Goal: Transaction & Acquisition: Obtain resource

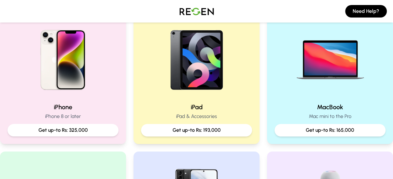
scroll to position [154, 0]
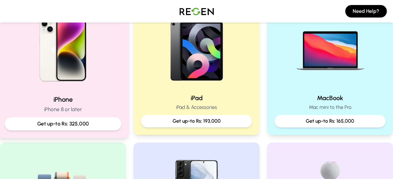
click at [71, 93] on div "iPhone iPhone 8 or later Get up-to Rs: 325,000" at bounding box center [63, 67] width 132 height 140
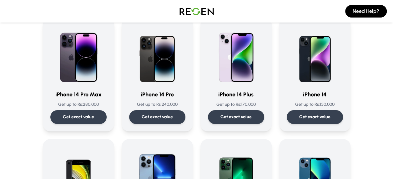
scroll to position [176, 0]
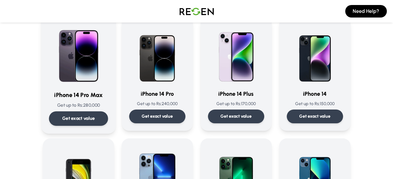
click at [88, 72] on img at bounding box center [78, 53] width 59 height 63
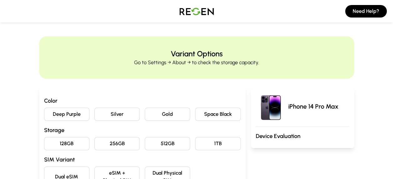
click at [76, 116] on button "Deep Purple" at bounding box center [66, 114] width 45 height 13
click at [111, 143] on button "256GB" at bounding box center [116, 143] width 45 height 13
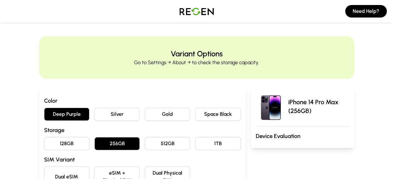
scroll to position [64, 0]
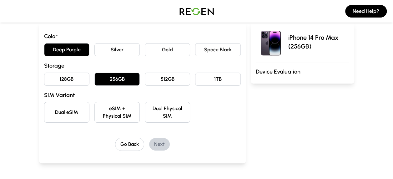
click at [119, 117] on button "eSIM + Physical SIM" at bounding box center [116, 112] width 45 height 21
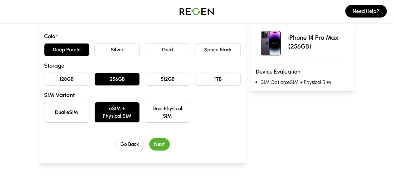
click at [163, 145] on button "Next" at bounding box center [159, 144] width 21 height 13
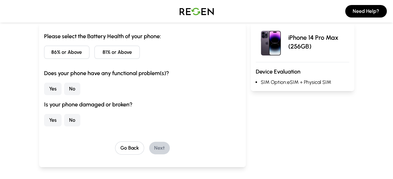
click at [111, 55] on button "81% or Above" at bounding box center [116, 52] width 45 height 13
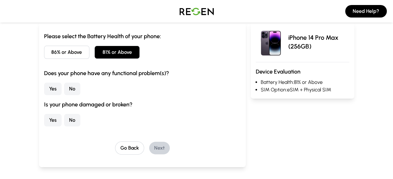
click at [67, 88] on button "No" at bounding box center [72, 89] width 16 height 13
click at [71, 118] on button "No" at bounding box center [72, 120] width 16 height 13
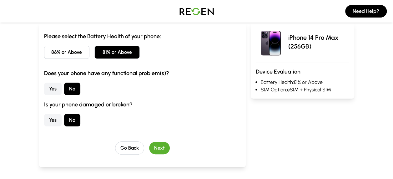
click at [156, 149] on button "Next" at bounding box center [159, 148] width 21 height 13
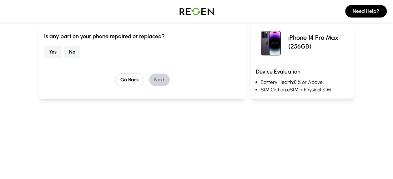
click at [71, 52] on button "No" at bounding box center [72, 52] width 16 height 13
click at [160, 80] on button "Next" at bounding box center [159, 79] width 21 height 13
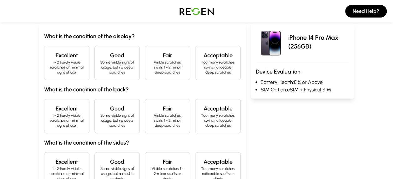
click at [64, 59] on h4 "Excellent" at bounding box center [66, 55] width 35 height 9
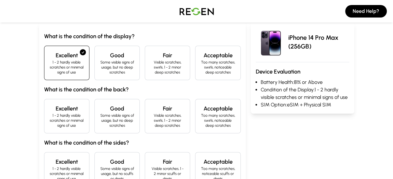
click at [74, 104] on div "Excellent 1 - 2 hardly visible scratches or minimal signs of use" at bounding box center [66, 116] width 45 height 34
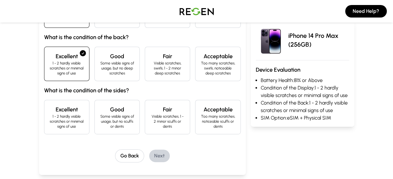
scroll to position [117, 0]
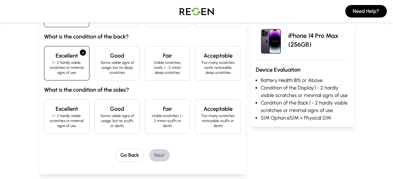
click at [64, 119] on p "1 - 2 hardly visible scratches or minimal signs of use" at bounding box center [66, 120] width 35 height 15
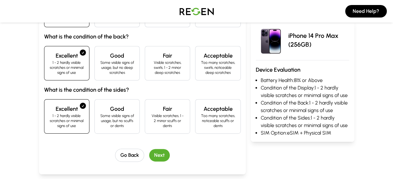
click at [154, 152] on button "Next" at bounding box center [159, 155] width 21 height 13
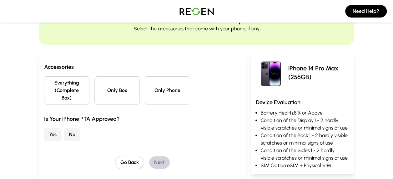
click at [68, 89] on button "Everything (Complete Box)" at bounding box center [66, 90] width 45 height 28
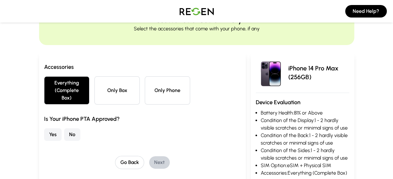
click at [54, 128] on button "Yes" at bounding box center [53, 134] width 18 height 13
click at [73, 128] on button "No" at bounding box center [72, 134] width 16 height 13
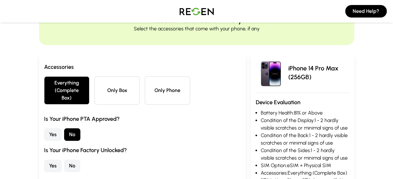
click at [54, 159] on button "Yes" at bounding box center [53, 165] width 18 height 13
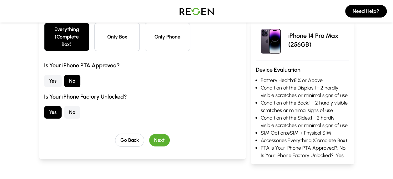
scroll to position [88, 0]
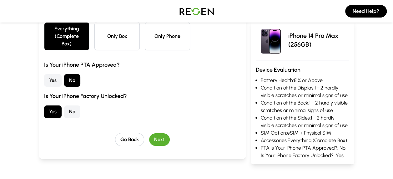
click at [160, 133] on button "Next" at bounding box center [159, 139] width 21 height 13
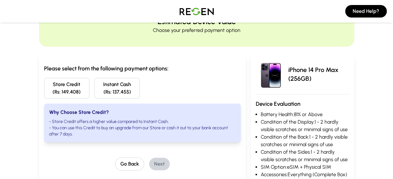
scroll to position [29, 0]
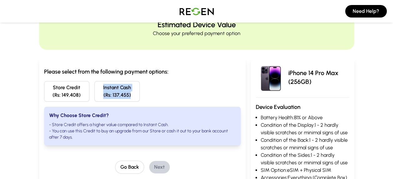
drag, startPoint x: 93, startPoint y: 78, endPoint x: 130, endPoint y: 97, distance: 41.7
click at [130, 97] on div "Please select from the following payment options: Store Credit (Rs: 149,408) In…" at bounding box center [142, 106] width 197 height 78
click at [124, 168] on button "Go Back" at bounding box center [129, 166] width 29 height 13
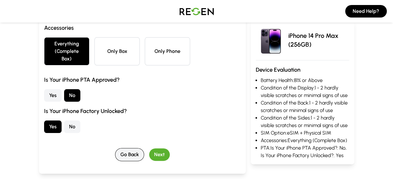
scroll to position [73, 0]
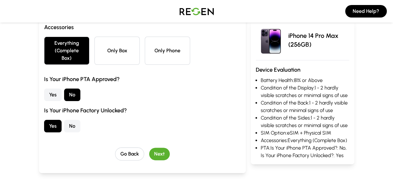
click at [49, 90] on button "Yes" at bounding box center [53, 94] width 18 height 13
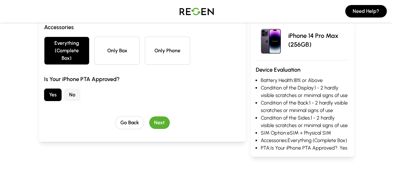
click at [161, 116] on button "Next" at bounding box center [159, 122] width 21 height 13
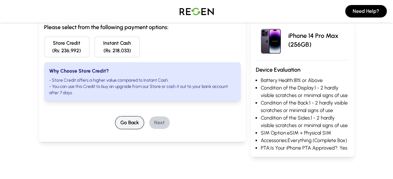
click at [136, 124] on button "Go Back" at bounding box center [129, 122] width 29 height 13
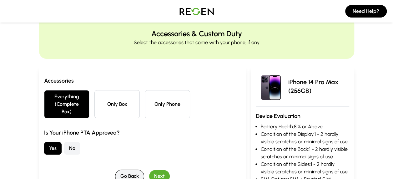
scroll to position [0, 0]
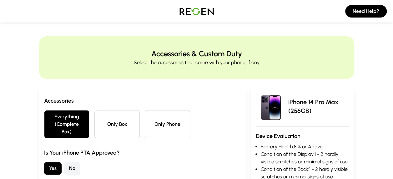
click at [72, 162] on button "No" at bounding box center [72, 168] width 16 height 13
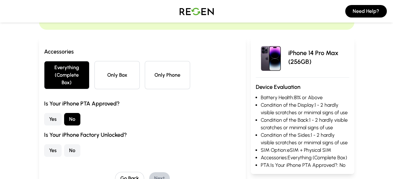
scroll to position [49, 0]
click at [52, 136] on div "Is Your iPhone PTA Approved? Yes No Is Your iPhone Factory Unlocked? Yes No" at bounding box center [142, 128] width 197 height 58
click at [53, 144] on button "Yes" at bounding box center [53, 150] width 18 height 13
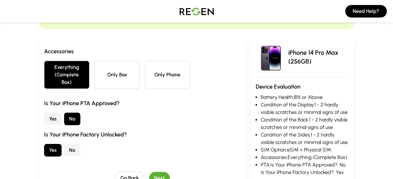
click at [161, 172] on button "Next" at bounding box center [159, 178] width 21 height 13
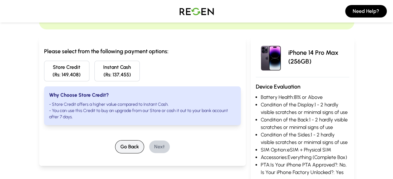
click at [127, 145] on button "Go Back" at bounding box center [129, 146] width 29 height 13
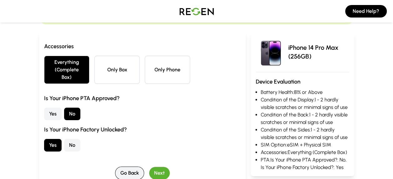
scroll to position [58, 0]
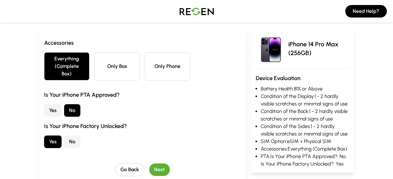
click at [61, 104] on button "Yes" at bounding box center [53, 110] width 18 height 13
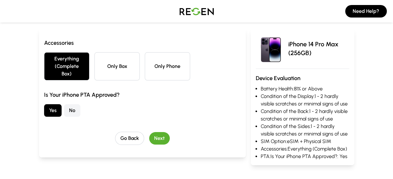
click at [157, 132] on button "Next" at bounding box center [159, 138] width 21 height 13
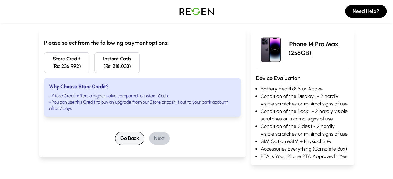
click at [136, 139] on button "Go Back" at bounding box center [129, 138] width 29 height 13
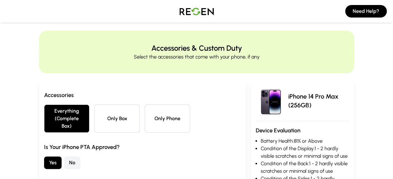
scroll to position [0, 0]
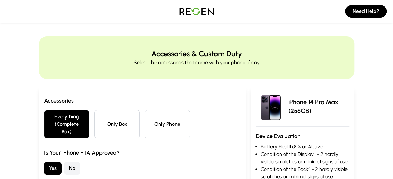
click at [72, 163] on button "No" at bounding box center [72, 168] width 16 height 13
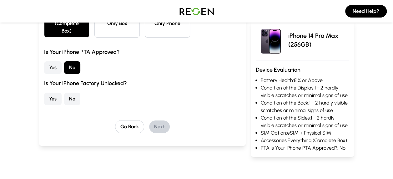
scroll to position [101, 0]
click at [53, 92] on button "Yes" at bounding box center [53, 98] width 18 height 13
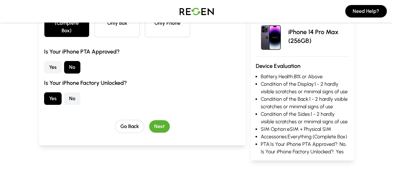
click at [160, 120] on button "Next" at bounding box center [159, 126] width 21 height 13
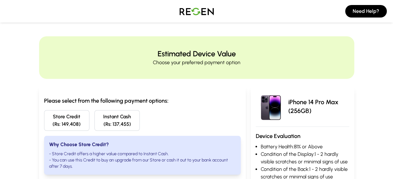
scroll to position [58, 0]
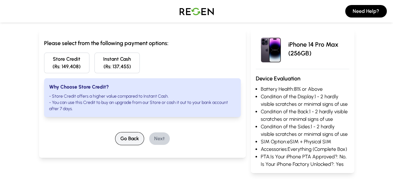
click at [137, 139] on button "Go Back" at bounding box center [129, 138] width 29 height 13
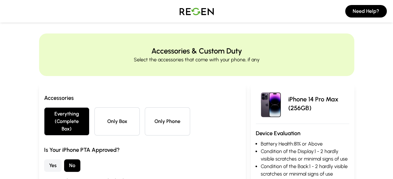
scroll to position [0, 0]
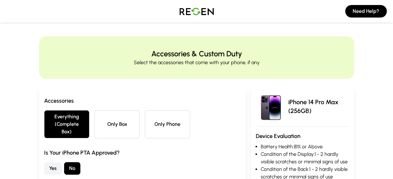
click at [203, 8] on img at bounding box center [197, 12] width 44 height 18
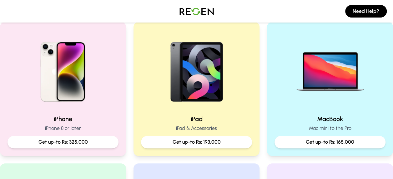
scroll to position [138, 0]
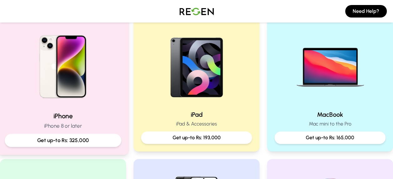
click at [89, 103] on img at bounding box center [63, 64] width 84 height 84
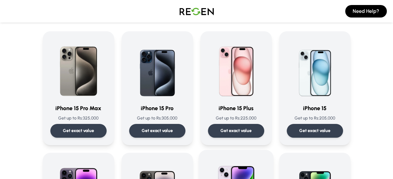
scroll to position [39, 0]
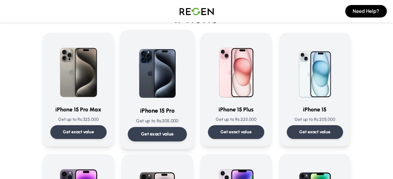
click at [152, 103] on div "iPhone 15 Pro Get up to Rs: 305,000 Get exact value" at bounding box center [157, 90] width 59 height 104
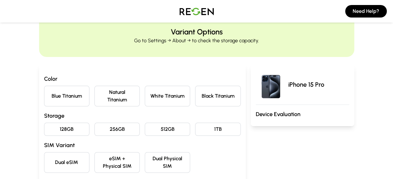
scroll to position [25, 0]
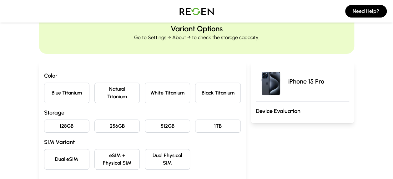
click at [108, 94] on button "Natural Titanium" at bounding box center [116, 93] width 45 height 21
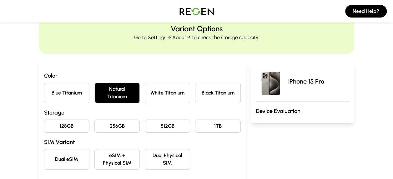
click at [66, 94] on button "Blue Titanium" at bounding box center [66, 93] width 45 height 21
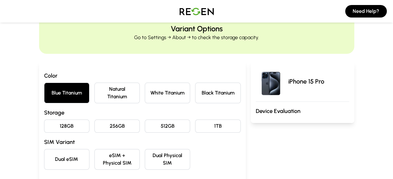
click at [181, 92] on button "White Titanium" at bounding box center [167, 93] width 45 height 21
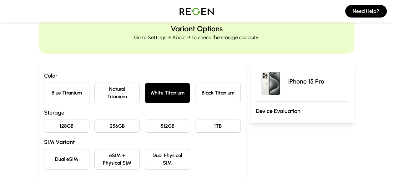
click at [213, 91] on button "Black Titanium" at bounding box center [217, 93] width 45 height 21
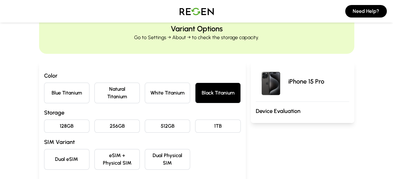
click at [92, 98] on div "Blue Titanium Natural Titanium White Titanium Black Titanium" at bounding box center [142, 93] width 197 height 21
click at [106, 94] on button "Natural Titanium" at bounding box center [116, 93] width 45 height 21
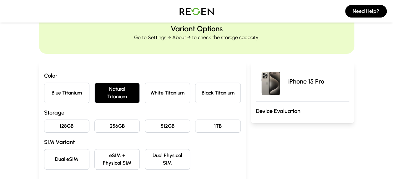
click at [128, 124] on button "256GB" at bounding box center [116, 125] width 45 height 13
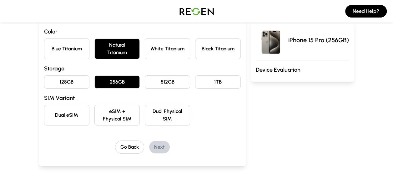
scroll to position [70, 0]
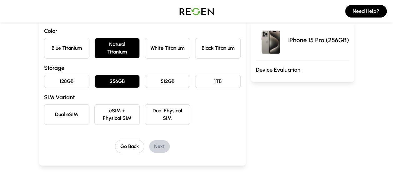
click at [122, 118] on button "eSIM + Physical SIM" at bounding box center [116, 114] width 45 height 21
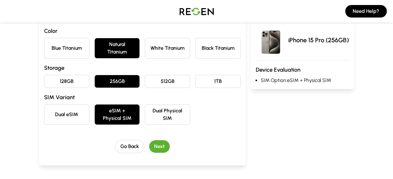
click at [166, 145] on button "Next" at bounding box center [159, 146] width 21 height 13
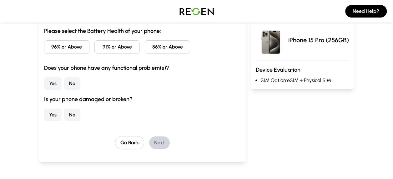
click at [72, 48] on button "96% or Above" at bounding box center [66, 46] width 45 height 13
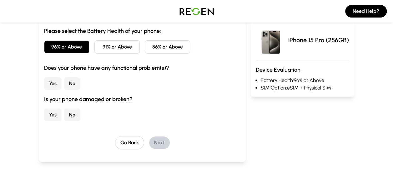
click at [57, 85] on button "Yes" at bounding box center [53, 83] width 18 height 13
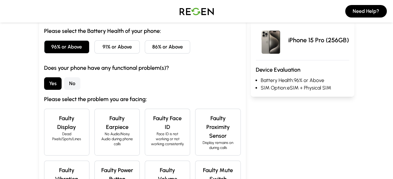
scroll to position [0, 0]
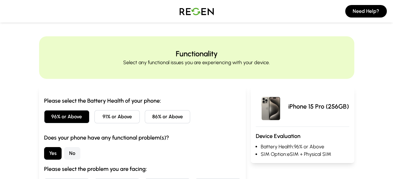
click at [205, 9] on img at bounding box center [197, 12] width 44 height 18
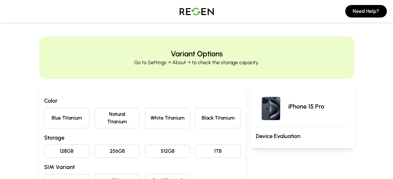
click at [71, 120] on button "Blue Titanium" at bounding box center [66, 118] width 45 height 21
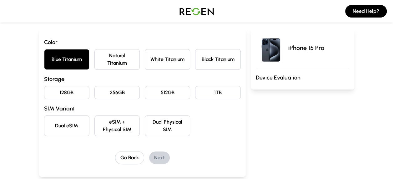
scroll to position [64, 0]
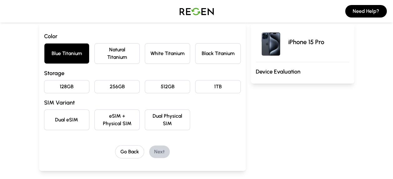
click at [116, 85] on button "256GB" at bounding box center [116, 86] width 45 height 13
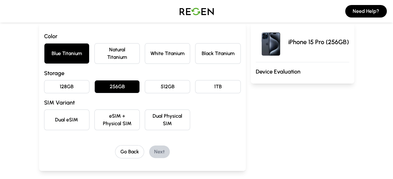
click at [115, 124] on button "eSIM + Physical SIM" at bounding box center [116, 119] width 45 height 21
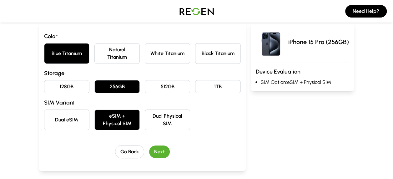
click at [163, 145] on button "Next" at bounding box center [159, 151] width 21 height 13
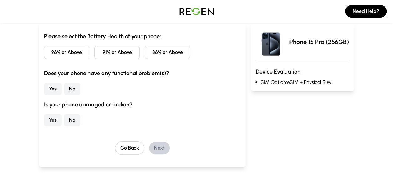
click at [77, 52] on button "96% or Above" at bounding box center [66, 52] width 45 height 13
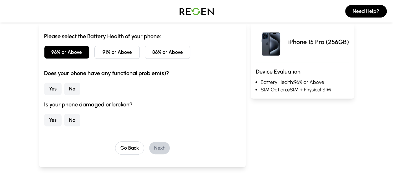
click at [57, 85] on button "Yes" at bounding box center [53, 89] width 18 height 13
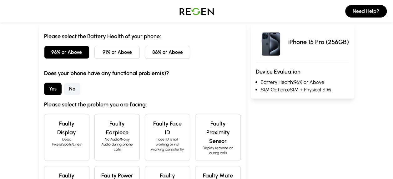
click at [76, 92] on button "No" at bounding box center [72, 89] width 16 height 13
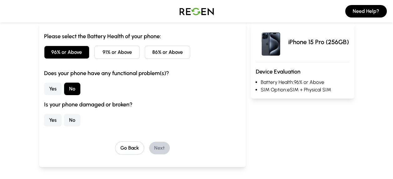
click at [75, 122] on button "No" at bounding box center [72, 120] width 16 height 13
click at [155, 146] on button "Next" at bounding box center [159, 148] width 21 height 13
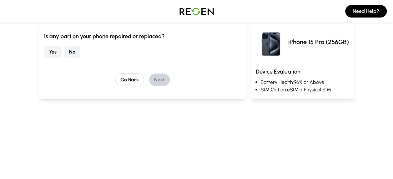
click at [69, 52] on button "No" at bounding box center [72, 52] width 16 height 13
click at [160, 82] on button "Next" at bounding box center [159, 79] width 21 height 13
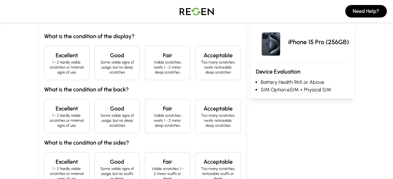
click at [59, 74] on p "1 - 2 hardly visible scratches or minimal signs of use" at bounding box center [66, 67] width 35 height 15
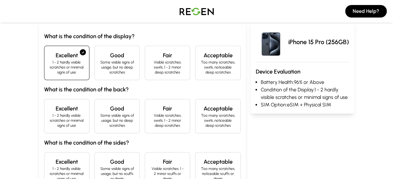
click at [68, 112] on h4 "Excellent" at bounding box center [66, 108] width 35 height 9
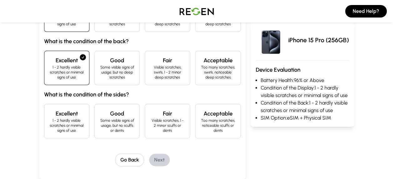
scroll to position [121, 0]
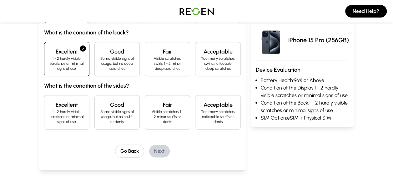
click at [68, 112] on p "1 - 2 hardly visible scratches or minimal signs of use" at bounding box center [66, 116] width 35 height 15
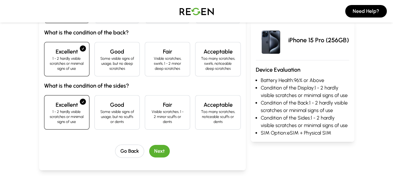
click at [157, 153] on button "Next" at bounding box center [159, 151] width 21 height 13
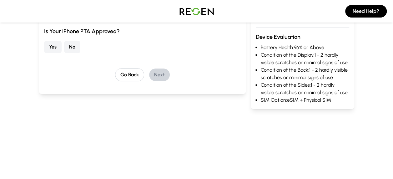
scroll to position [38, 0]
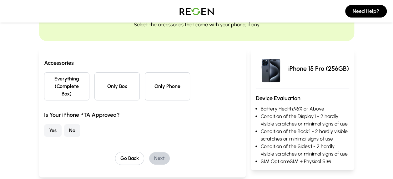
click at [57, 83] on button "Everything (Complete Box)" at bounding box center [66, 86] width 45 height 28
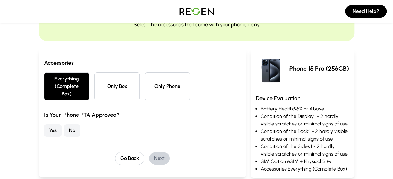
click at [53, 124] on button "Yes" at bounding box center [53, 130] width 18 height 13
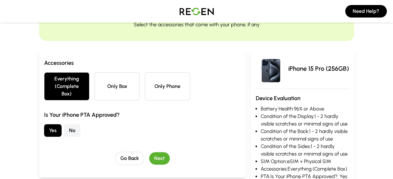
click at [163, 152] on button "Next" at bounding box center [159, 158] width 21 height 13
